Goal: Entertainment & Leisure: Browse casually

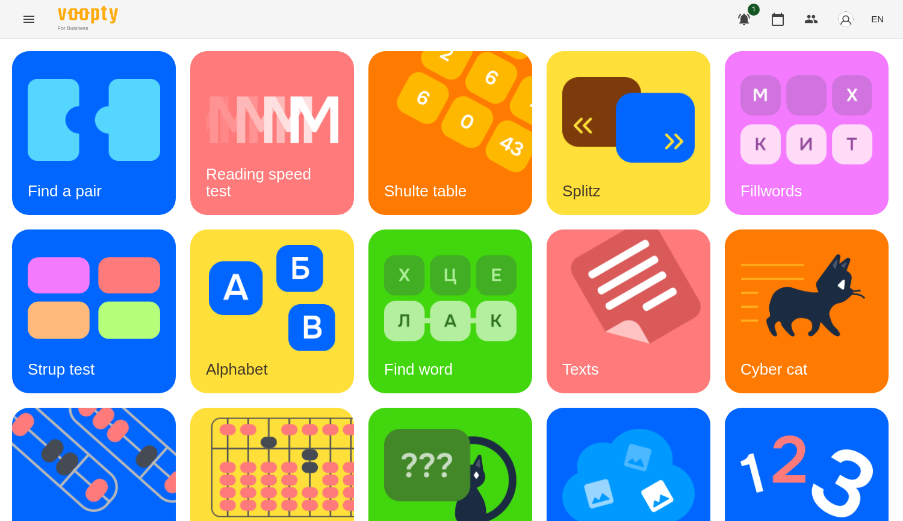
scroll to position [241, 0]
click at [781, 19] on icon "button" at bounding box center [778, 19] width 14 height 14
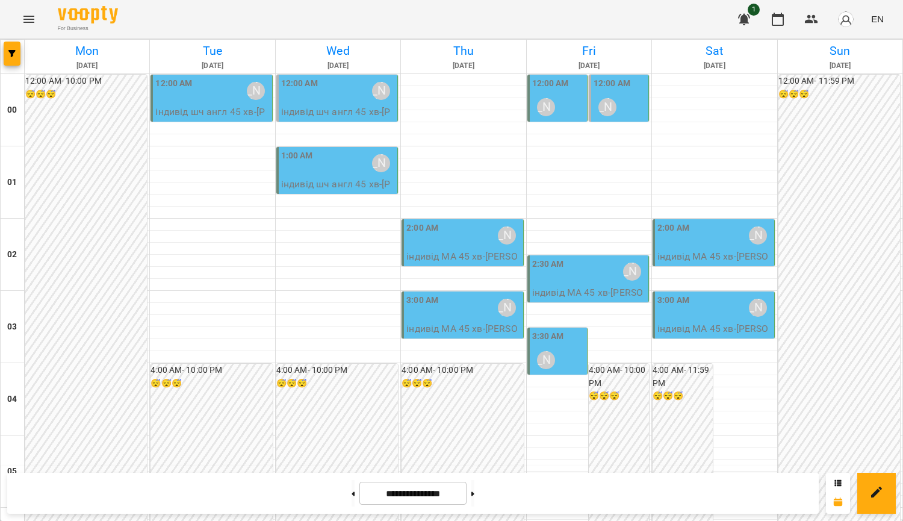
click at [493, 241] on div "[PERSON_NAME]" at bounding box center [507, 236] width 28 height 28
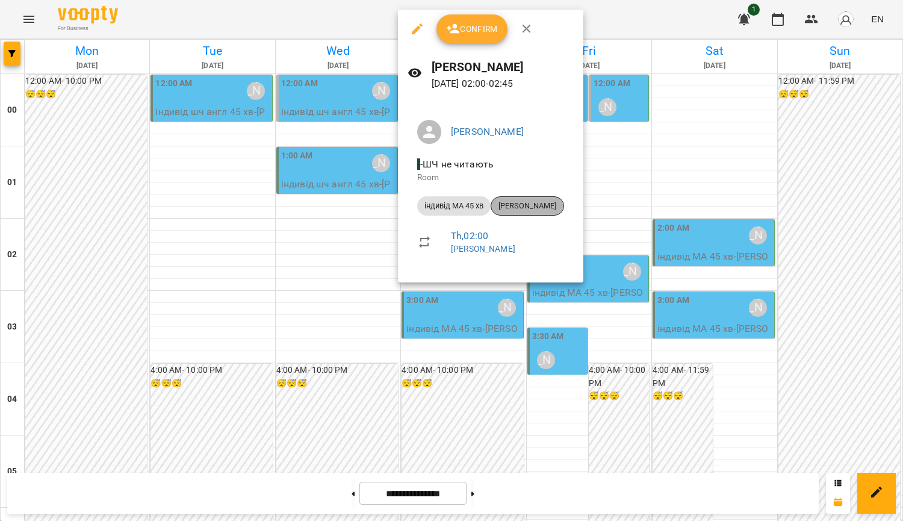
click at [517, 206] on span "[PERSON_NAME]" at bounding box center [527, 205] width 72 height 11
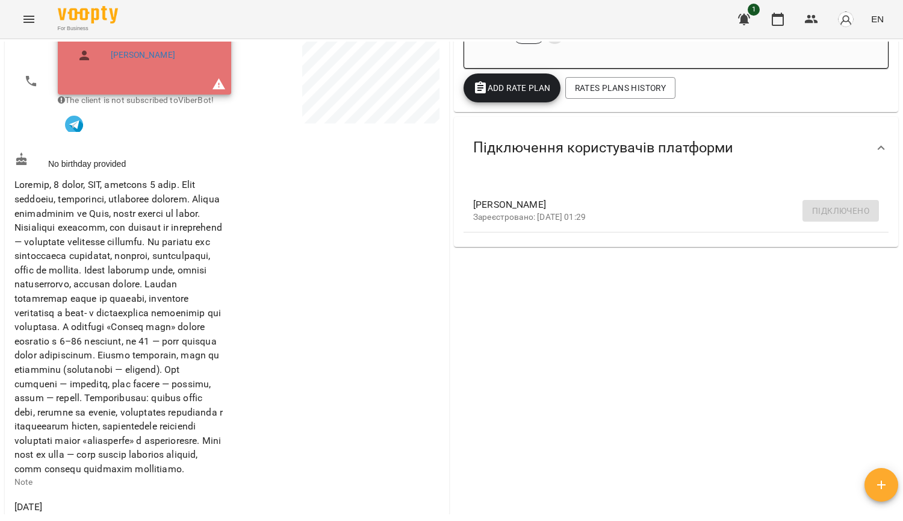
scroll to position [241, 0]
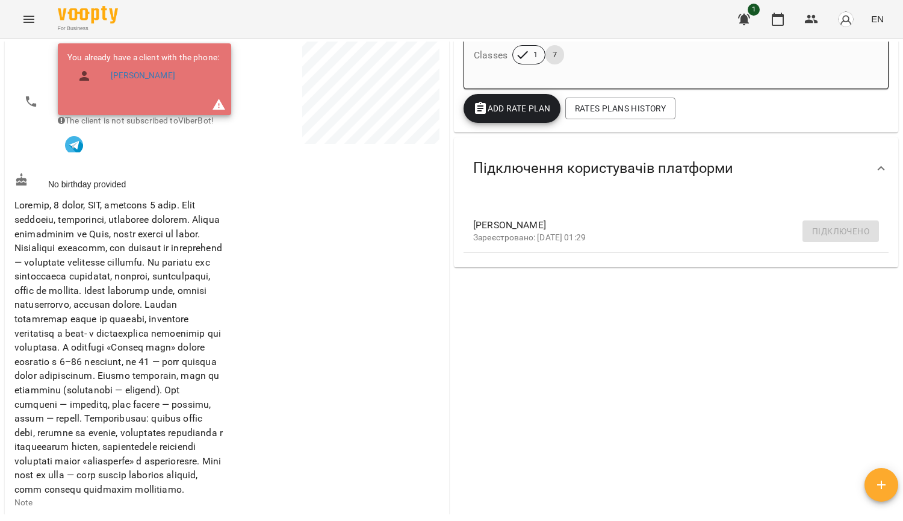
click at [842, 357] on div "Valid Rate Plans ( 1 ) Ментальна арифметика: Індив часткова [DATE] - Price 8450…" at bounding box center [676, 405] width 449 height 1023
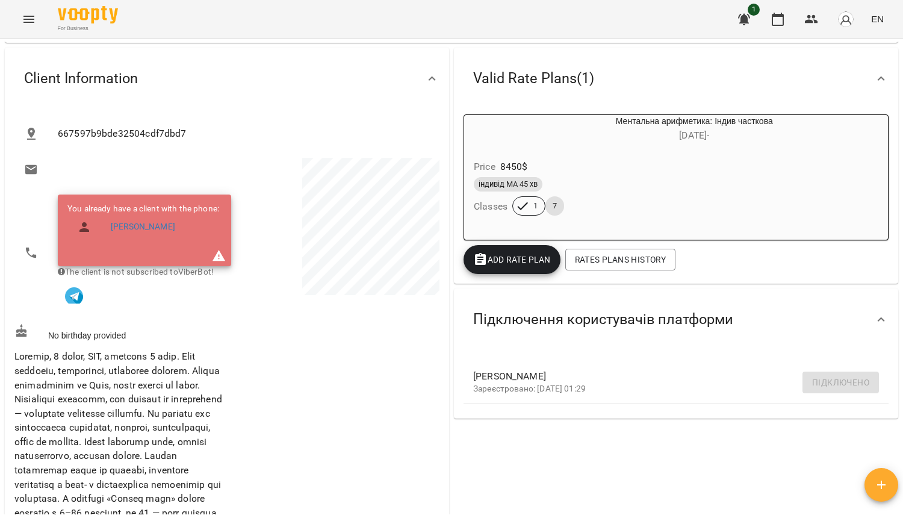
scroll to position [60, 0]
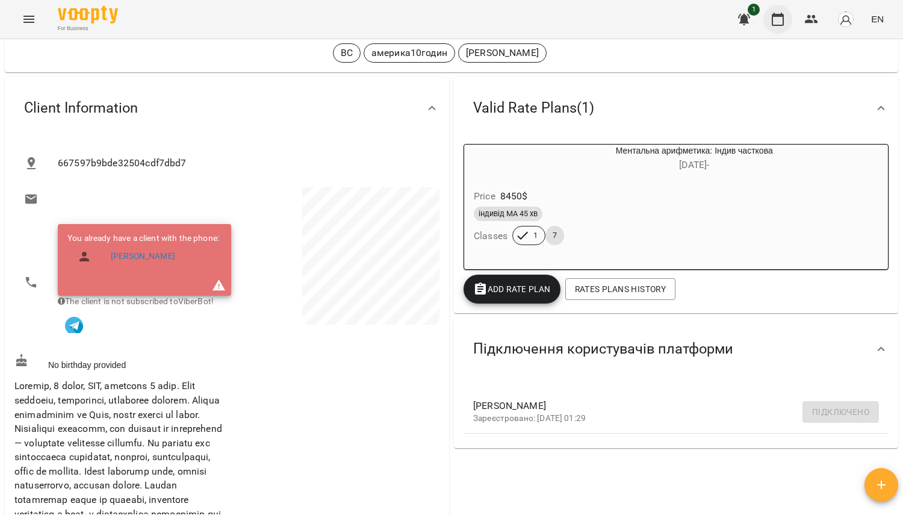
click at [780, 17] on icon "button" at bounding box center [778, 19] width 12 height 13
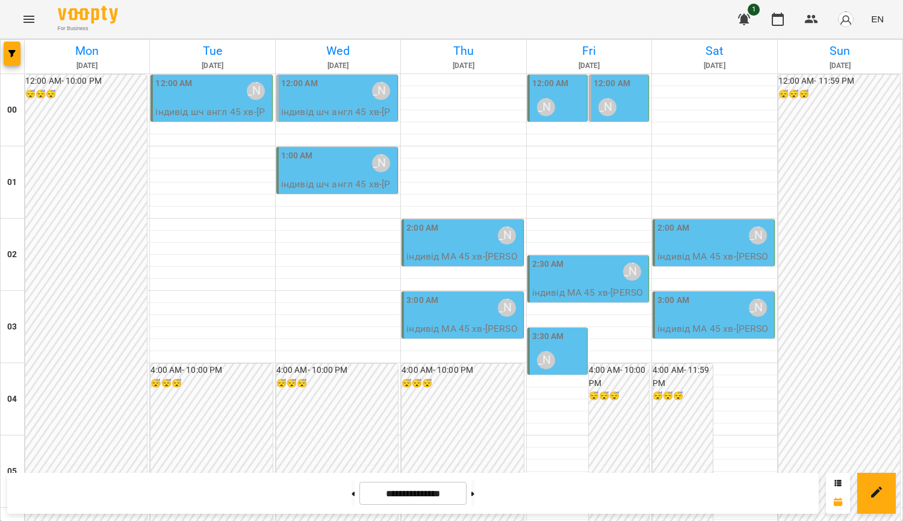
click at [622, 294] on p "індивід МА 45 хв - [PERSON_NAME]" at bounding box center [589, 299] width 114 height 28
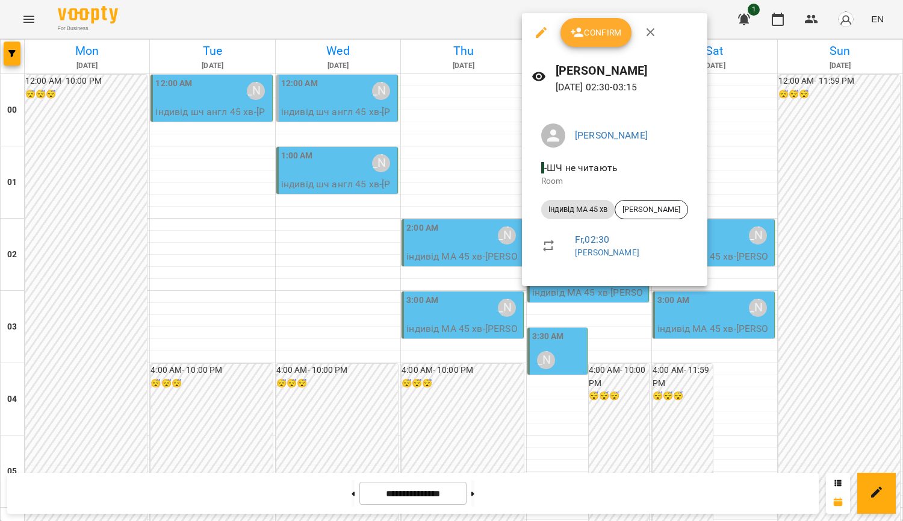
click at [888, 201] on div at bounding box center [451, 260] width 903 height 521
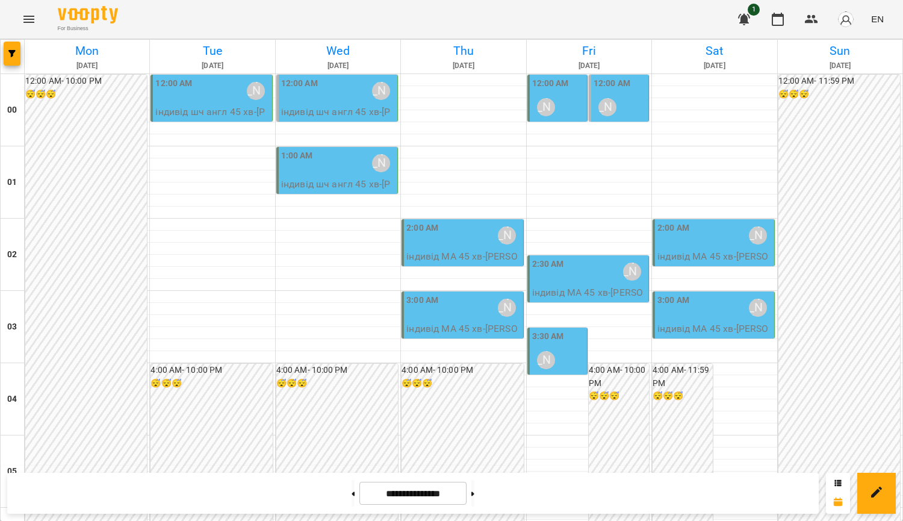
click at [563, 96] on div "12:00 AM [PERSON_NAME]" at bounding box center [558, 99] width 52 height 44
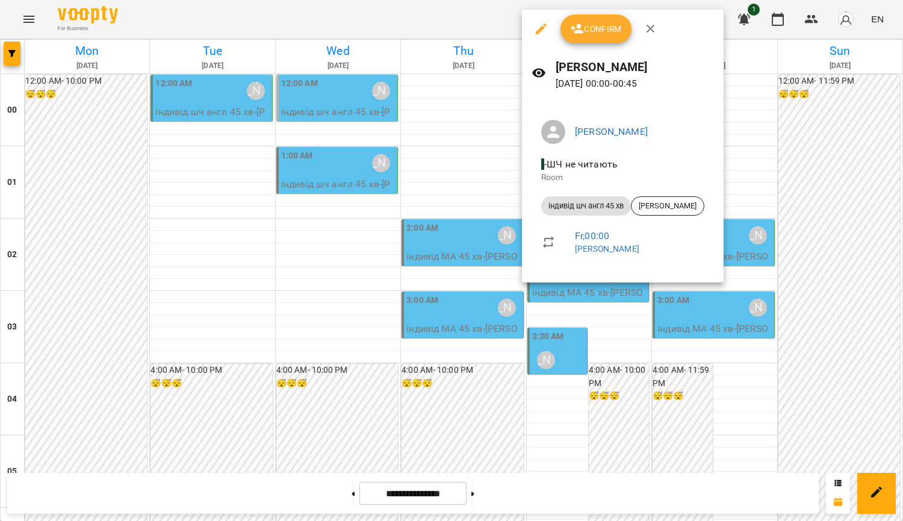
click at [789, 124] on div at bounding box center [451, 260] width 903 height 521
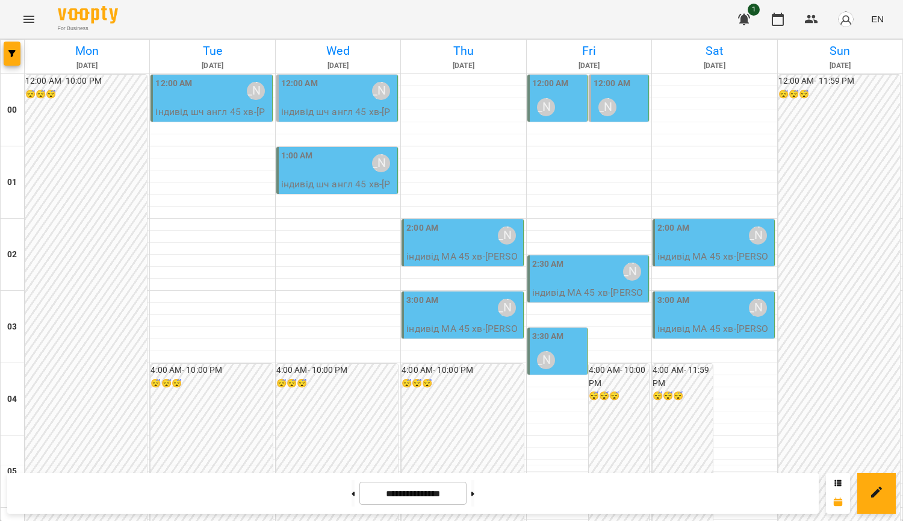
click at [556, 341] on label "3:30 AM" at bounding box center [548, 336] width 32 height 13
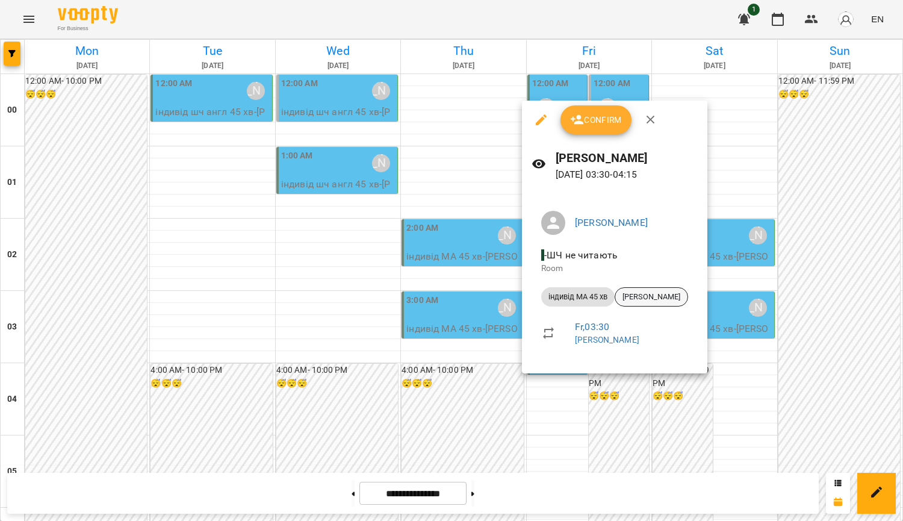
click at [651, 300] on span "[PERSON_NAME]" at bounding box center [651, 296] width 72 height 11
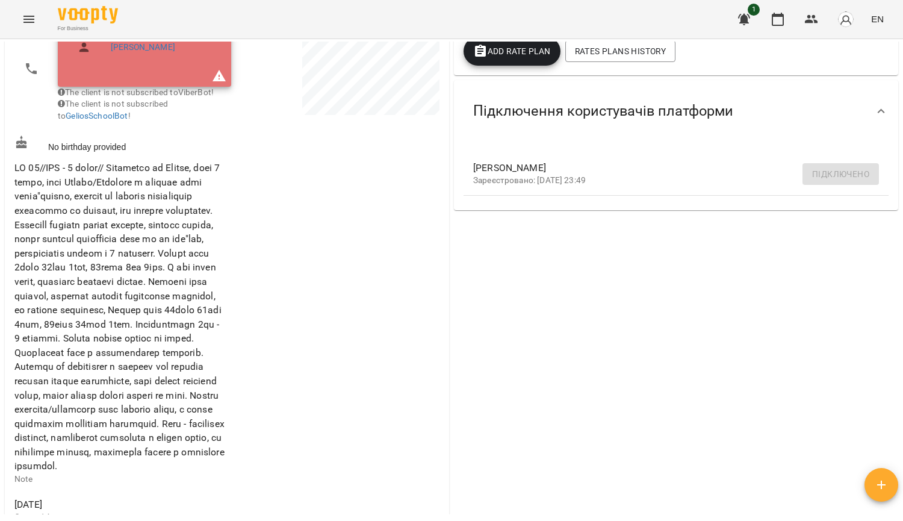
scroll to position [358, 0]
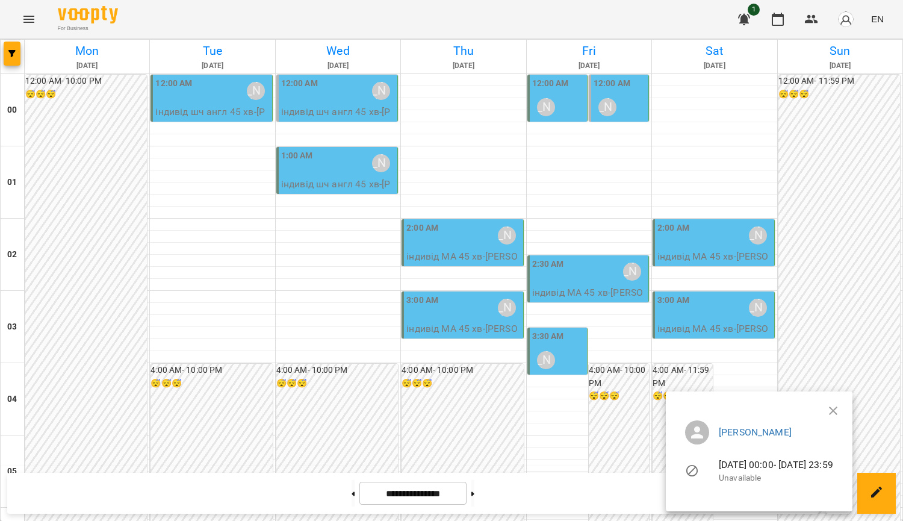
click at [564, 95] on div at bounding box center [451, 260] width 903 height 521
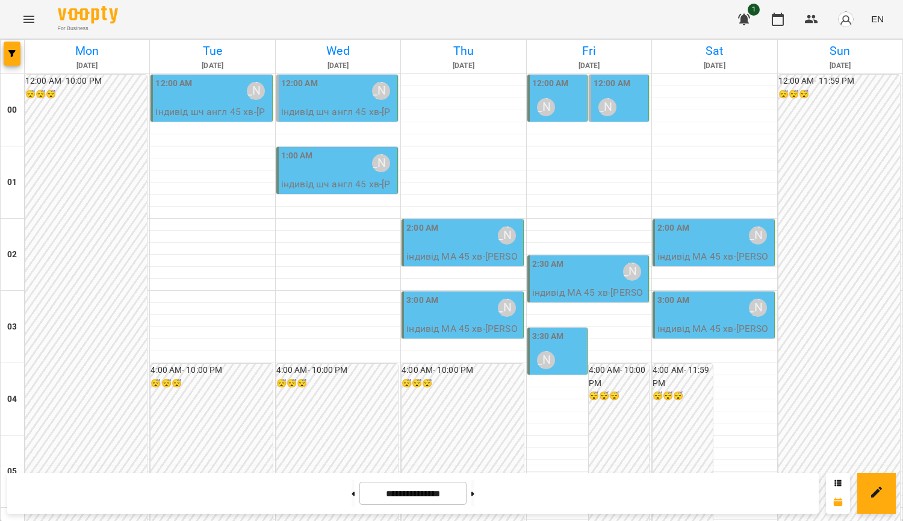
click at [554, 98] on div "[PERSON_NAME]" at bounding box center [546, 107] width 28 height 28
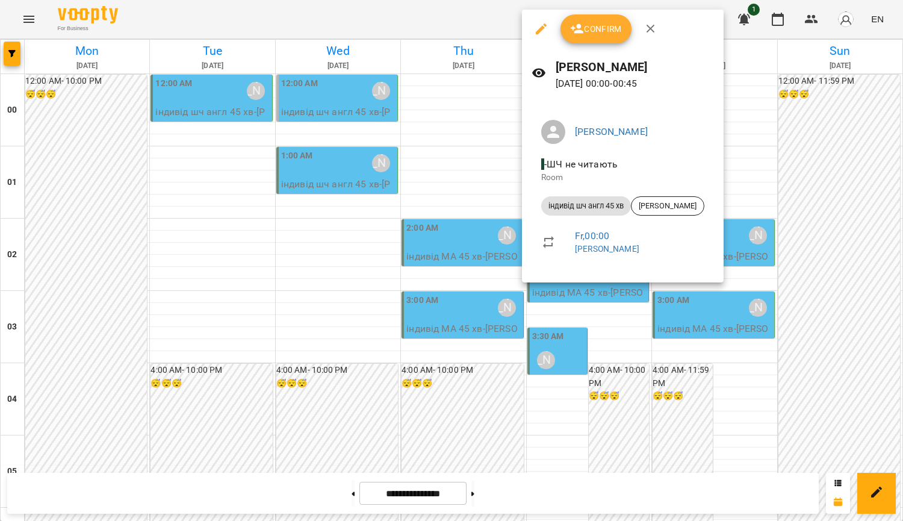
click at [490, 144] on div at bounding box center [451, 260] width 903 height 521
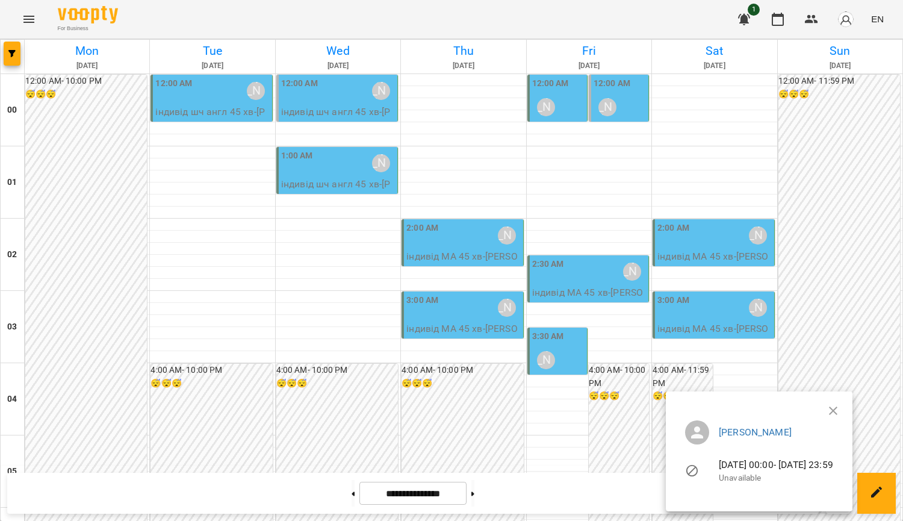
click at [574, 103] on div at bounding box center [451, 260] width 903 height 521
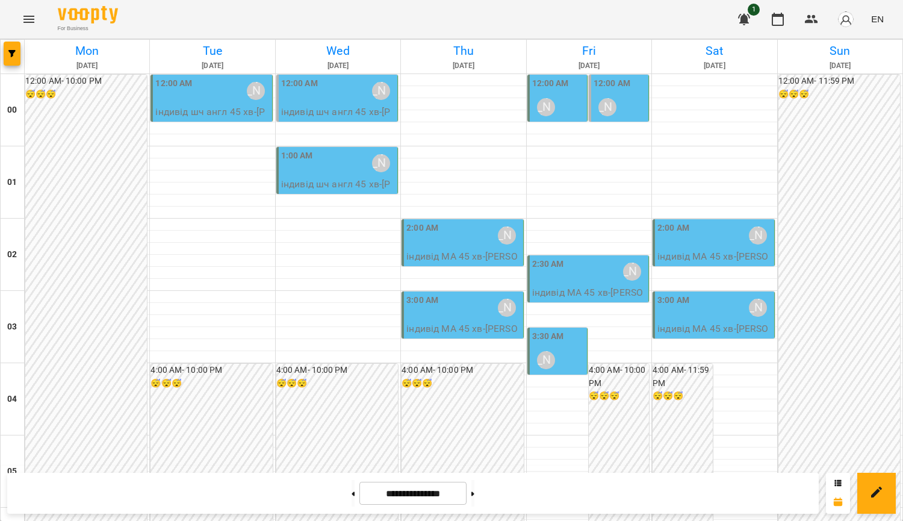
click at [559, 98] on div "12:00 AM [PERSON_NAME]" at bounding box center [558, 99] width 52 height 44
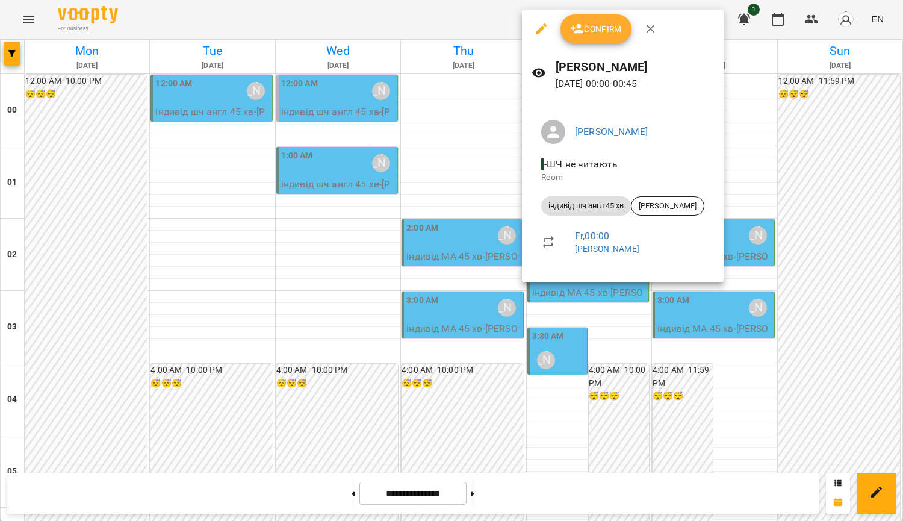
click at [834, 128] on div at bounding box center [451, 260] width 903 height 521
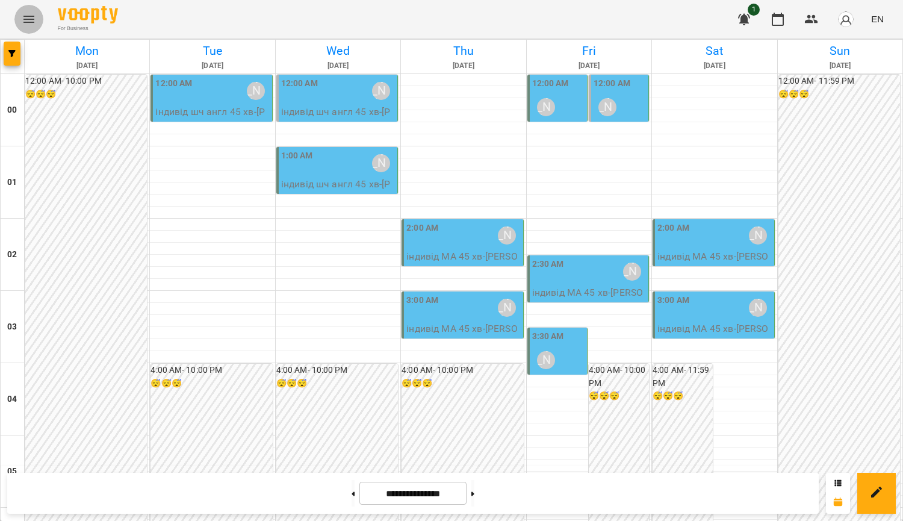
click at [23, 17] on icon "Menu" at bounding box center [29, 19] width 14 height 14
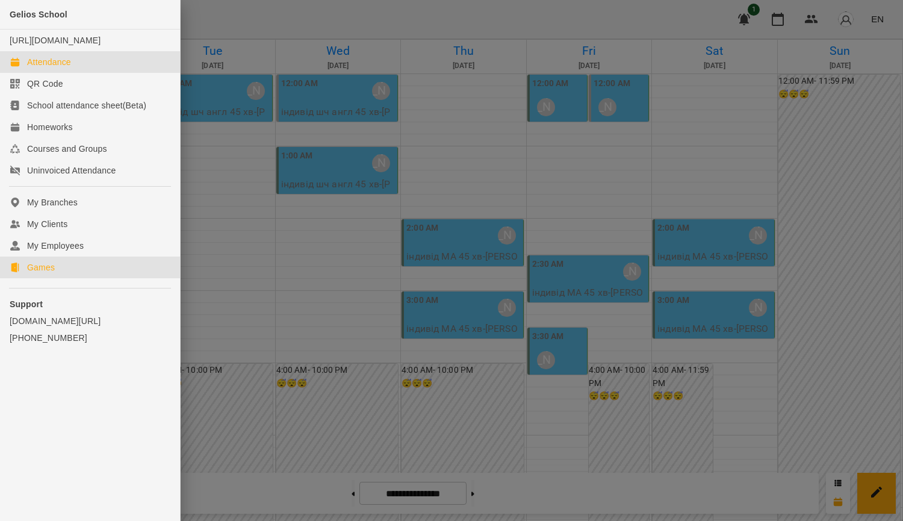
click at [64, 278] on link "Games" at bounding box center [90, 267] width 180 height 22
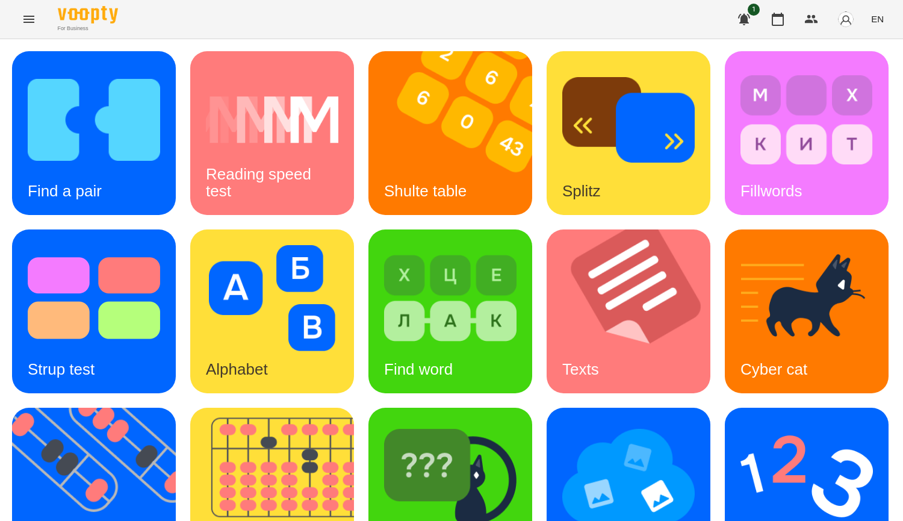
scroll to position [359, 0]
click at [384, 423] on img at bounding box center [450, 476] width 132 height 106
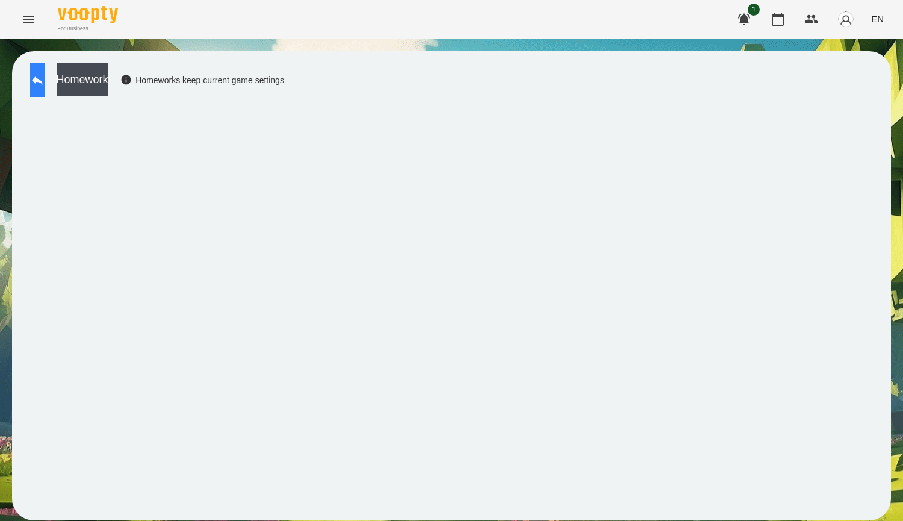
click at [45, 73] on icon at bounding box center [37, 80] width 14 height 14
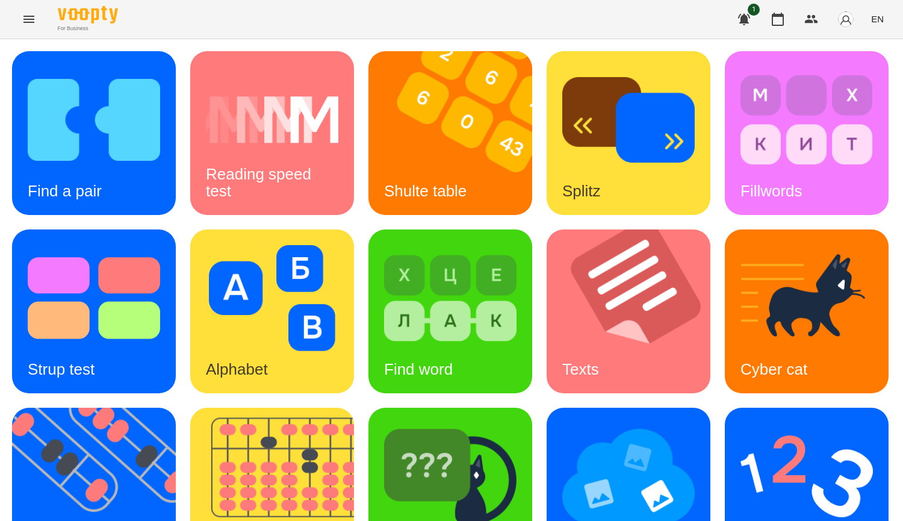
scroll to position [361, 0]
click at [384, 423] on img at bounding box center [450, 476] width 132 height 106
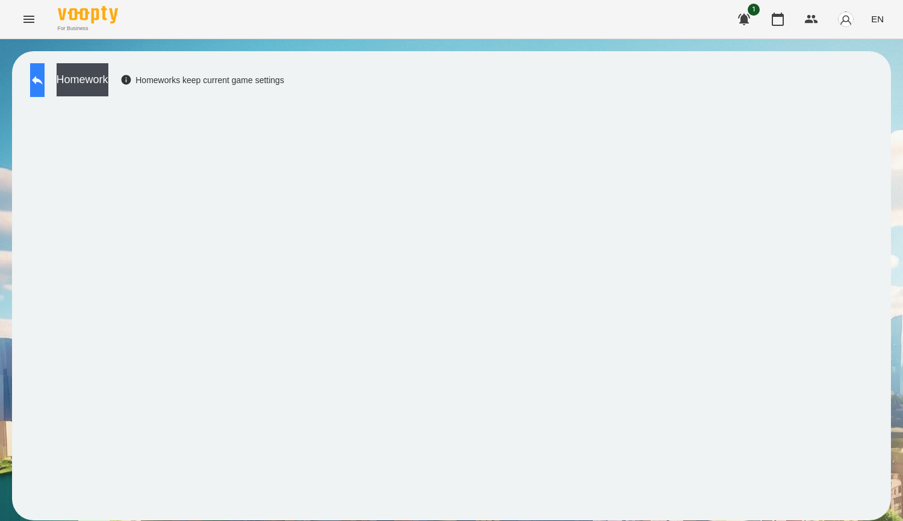
click at [34, 82] on button at bounding box center [37, 80] width 14 height 34
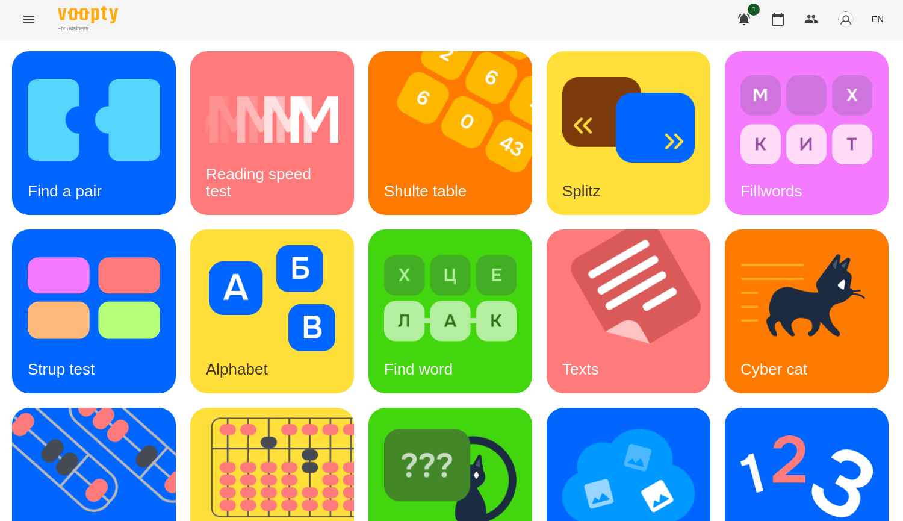
scroll to position [419, 0]
click at [384, 423] on img at bounding box center [450, 476] width 132 height 106
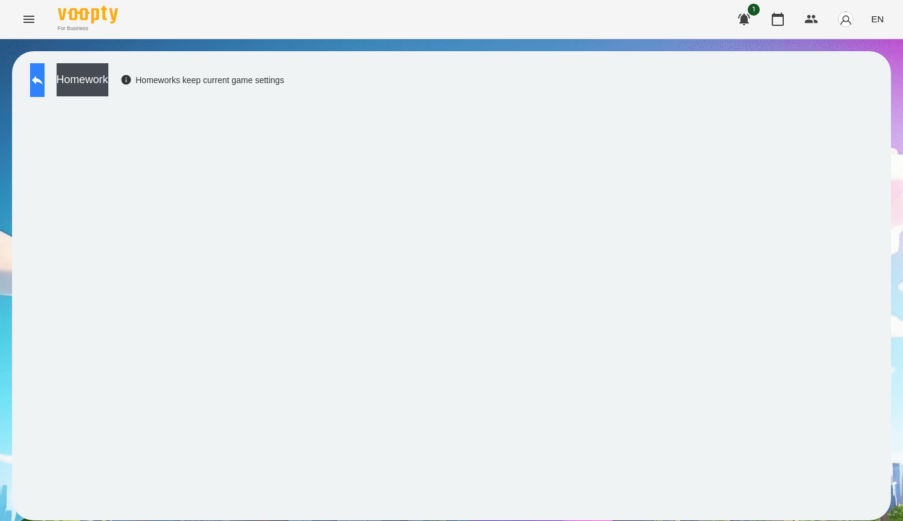
click at [45, 89] on button at bounding box center [37, 80] width 14 height 34
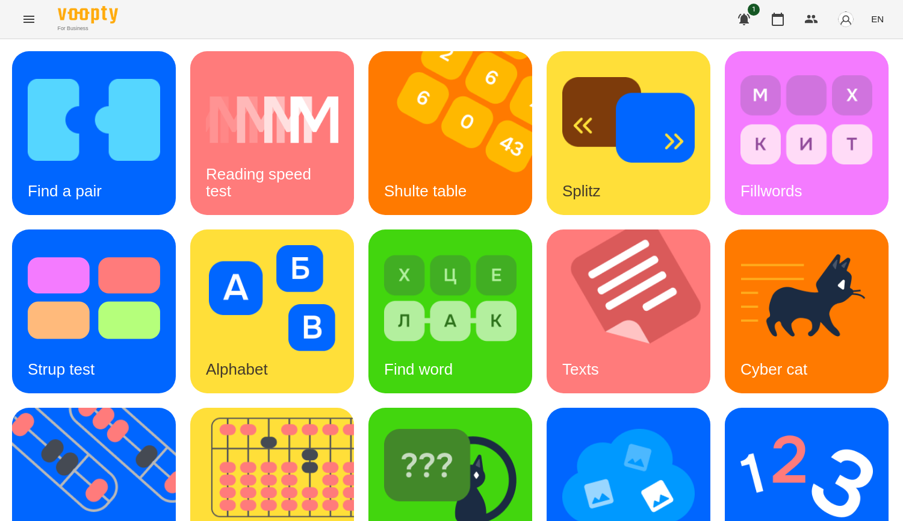
scroll to position [419, 0]
click at [562, 423] on img at bounding box center [628, 476] width 132 height 106
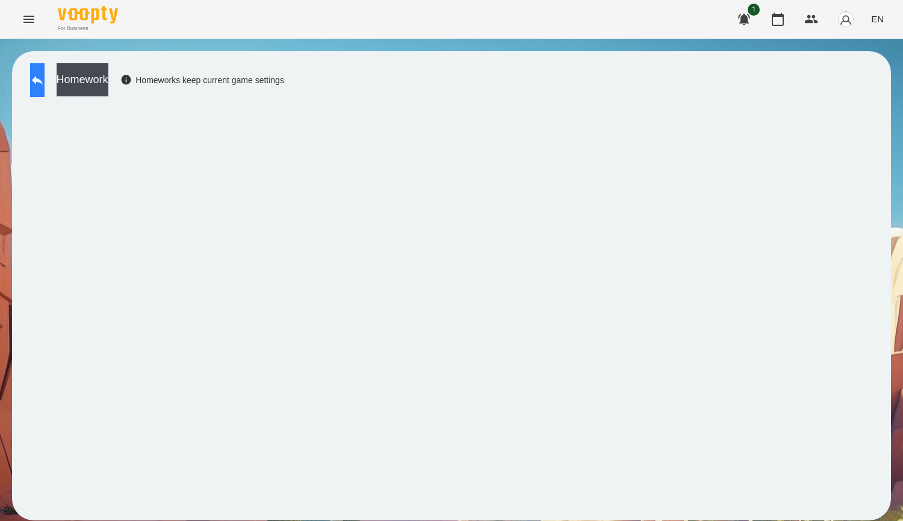
click at [43, 84] on icon at bounding box center [37, 80] width 14 height 14
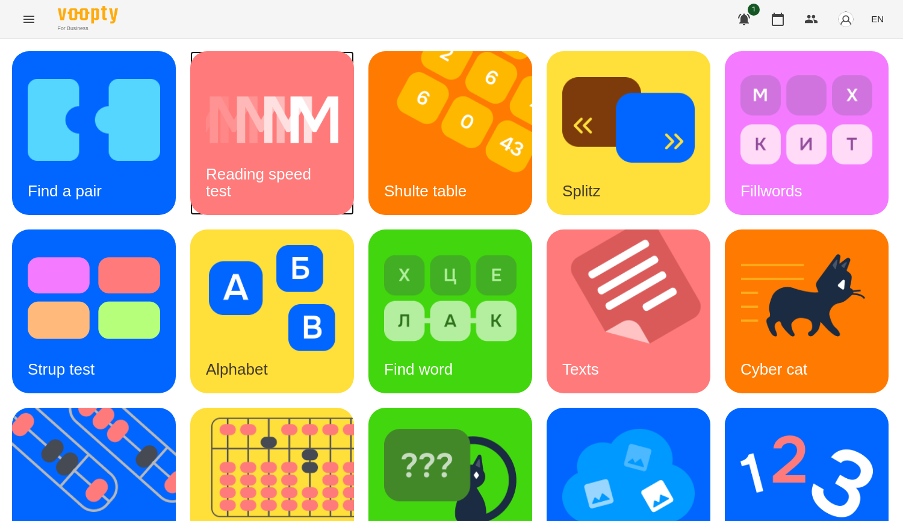
click at [256, 175] on h3 "Reading speed test" at bounding box center [261, 182] width 110 height 34
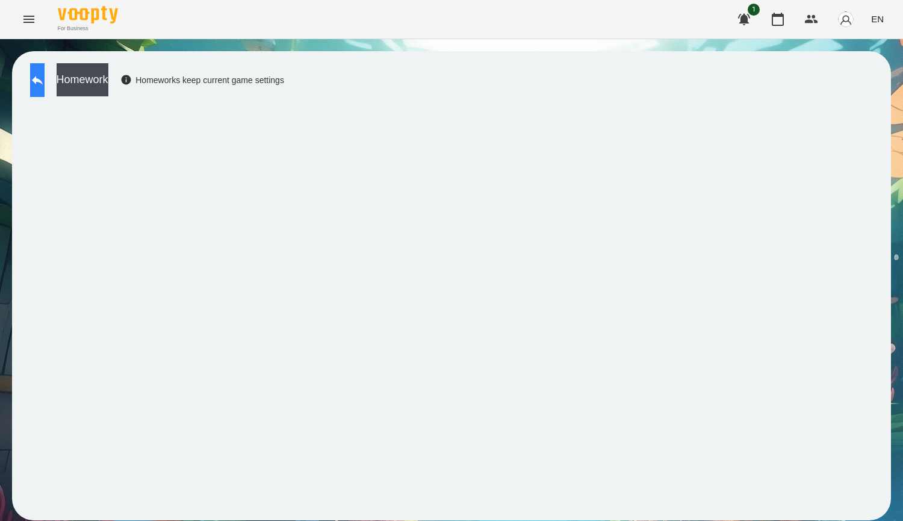
click at [45, 82] on icon at bounding box center [37, 80] width 14 height 14
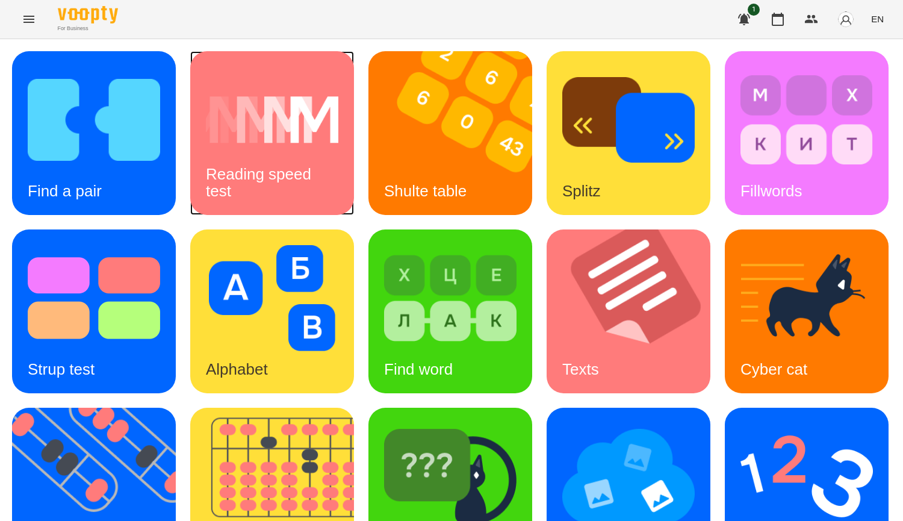
click at [228, 176] on h3 "Reading speed test" at bounding box center [261, 182] width 110 height 34
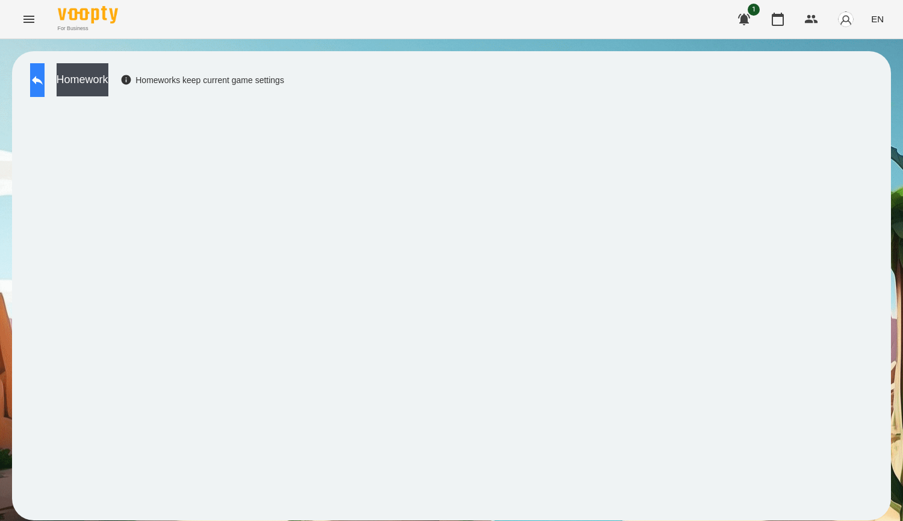
click at [45, 81] on button at bounding box center [37, 80] width 14 height 34
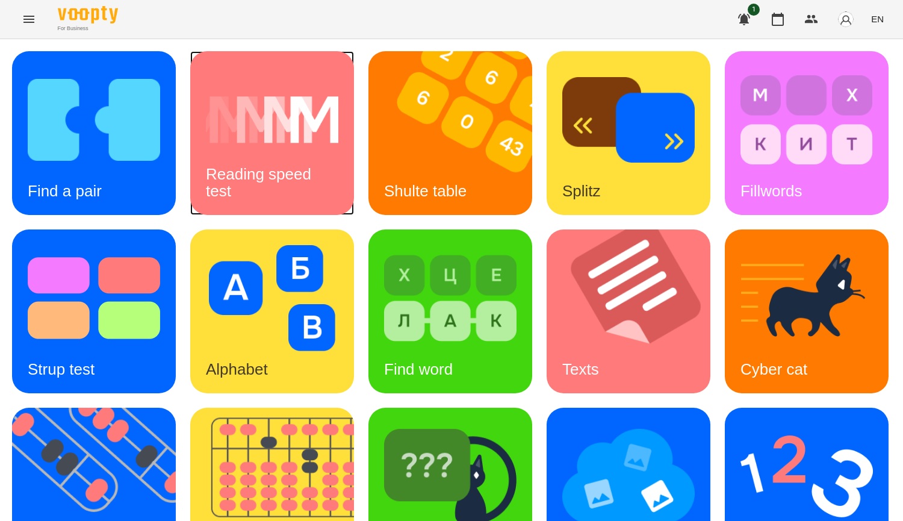
click at [258, 181] on h3 "Reading speed test" at bounding box center [261, 182] width 110 height 34
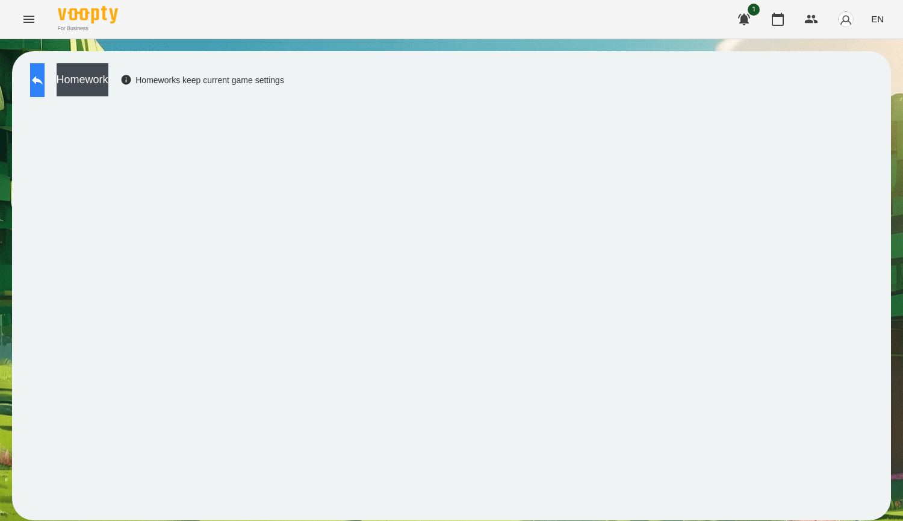
click at [39, 85] on button at bounding box center [37, 80] width 14 height 34
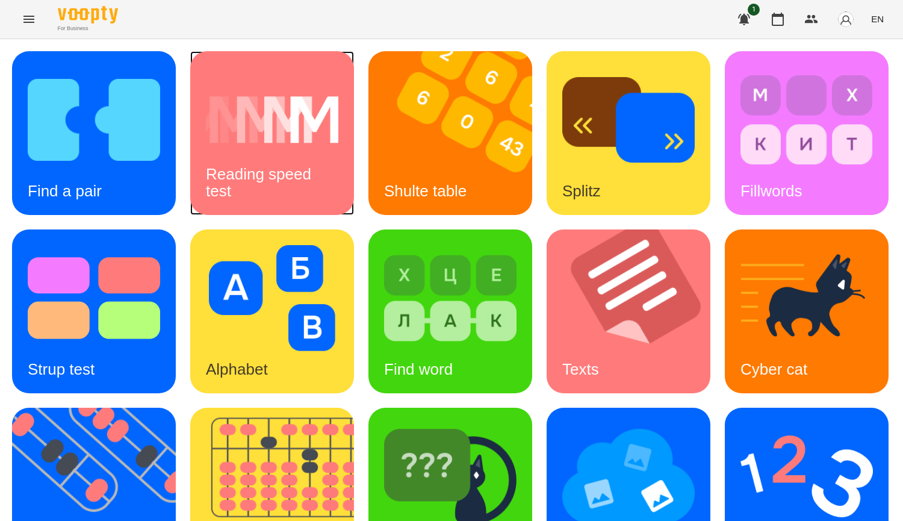
click at [219, 179] on h3 "Reading speed test" at bounding box center [261, 182] width 110 height 34
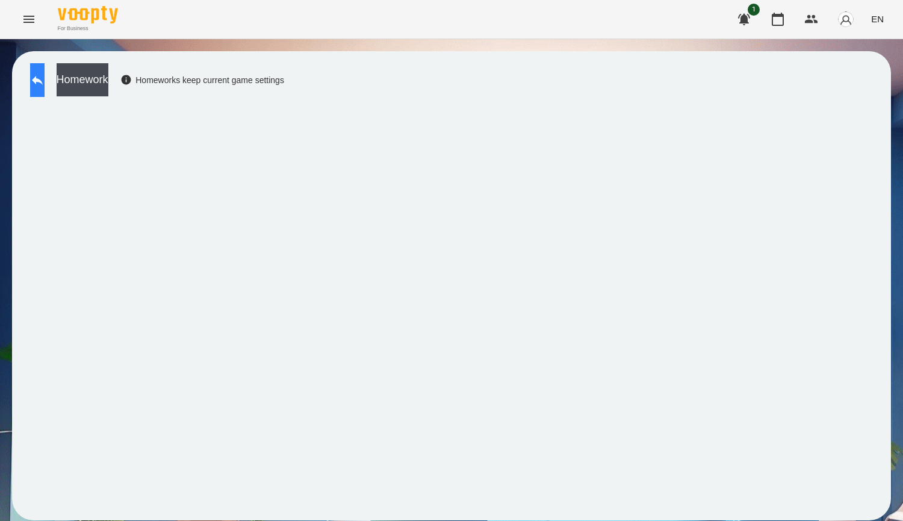
click at [45, 85] on icon at bounding box center [37, 80] width 14 height 14
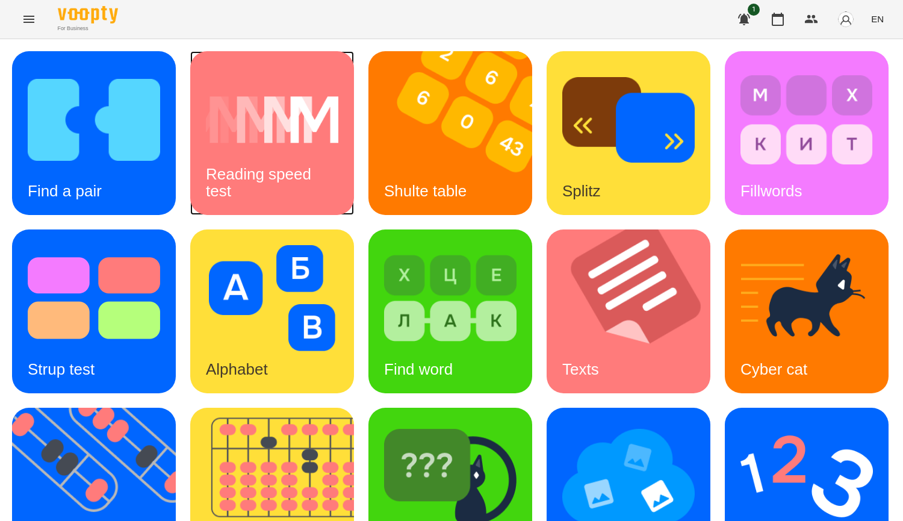
click at [288, 175] on h3 "Reading speed test" at bounding box center [261, 182] width 110 height 34
